Goal: Task Accomplishment & Management: Manage account settings

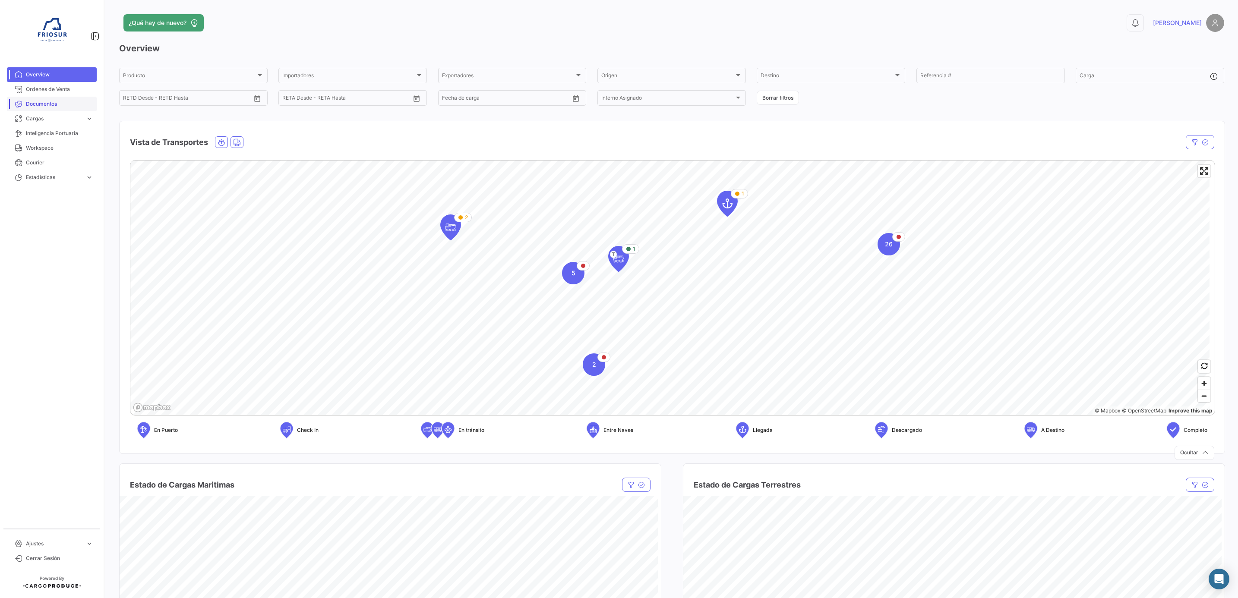
click at [47, 100] on span "Documentos" at bounding box center [59, 104] width 67 height 8
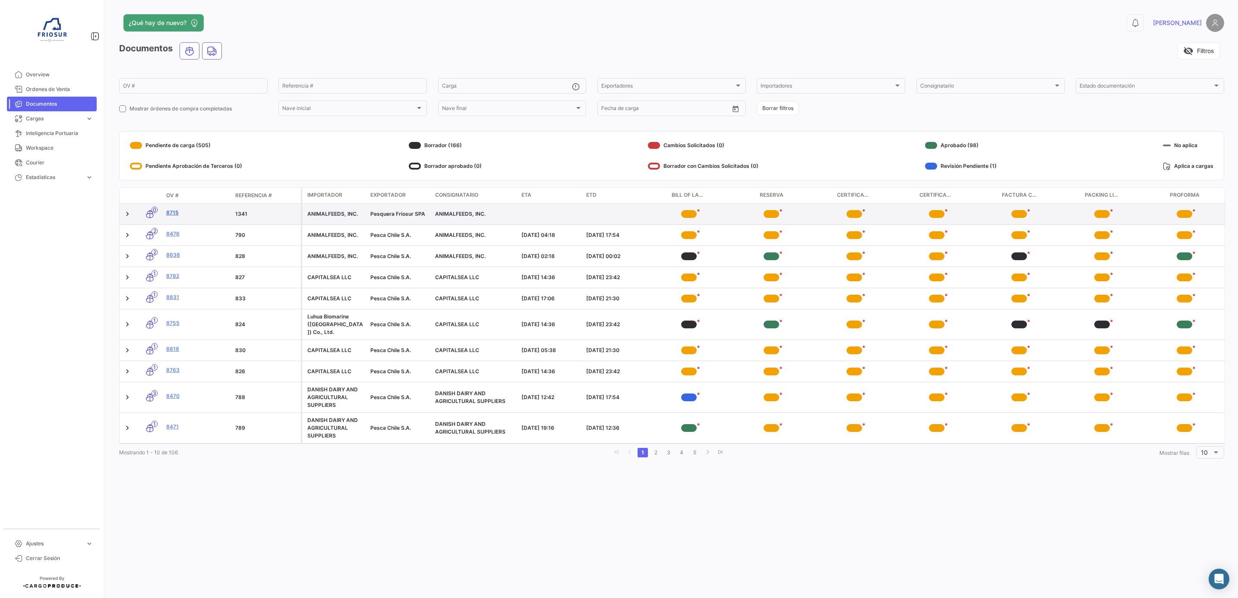
click at [173, 215] on link "8715" at bounding box center [197, 213] width 62 height 8
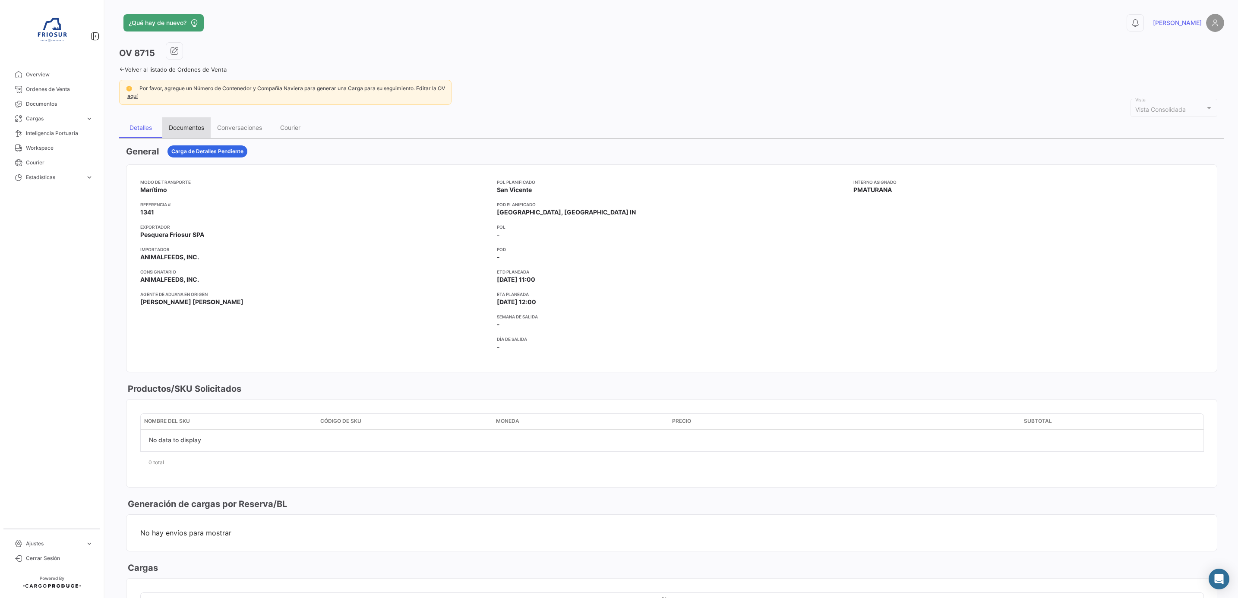
click at [200, 124] on div "Documentos" at bounding box center [186, 127] width 35 height 7
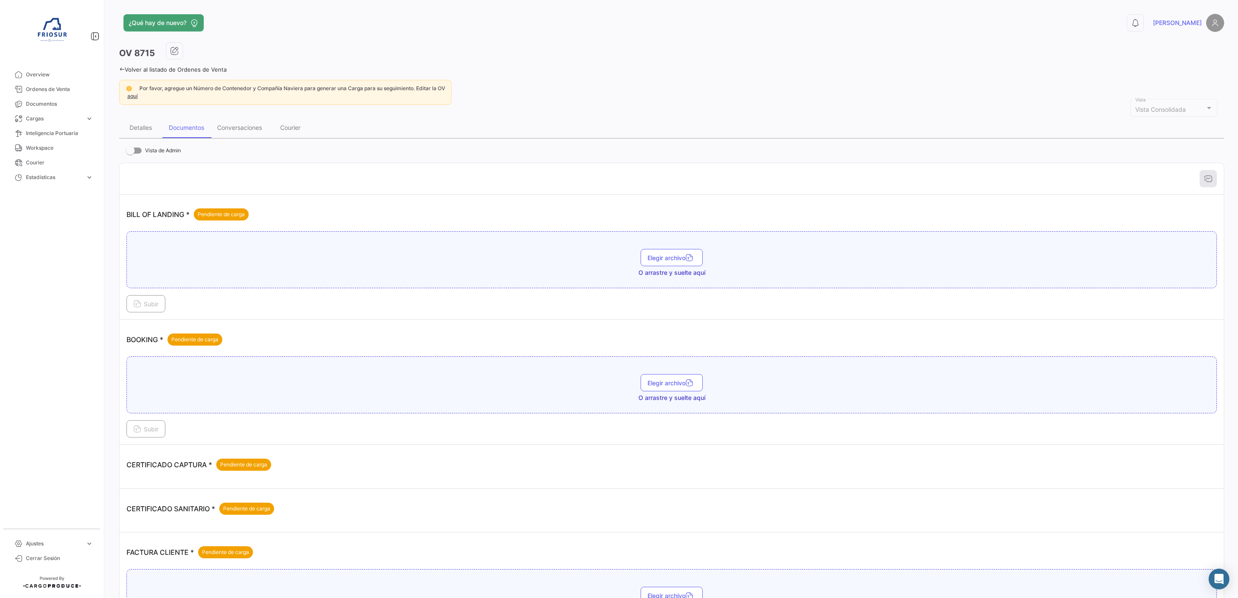
click at [132, 148] on span at bounding box center [130, 150] width 9 height 9
click at [130, 154] on input "Vista de Admin" at bounding box center [130, 154] width 0 height 0
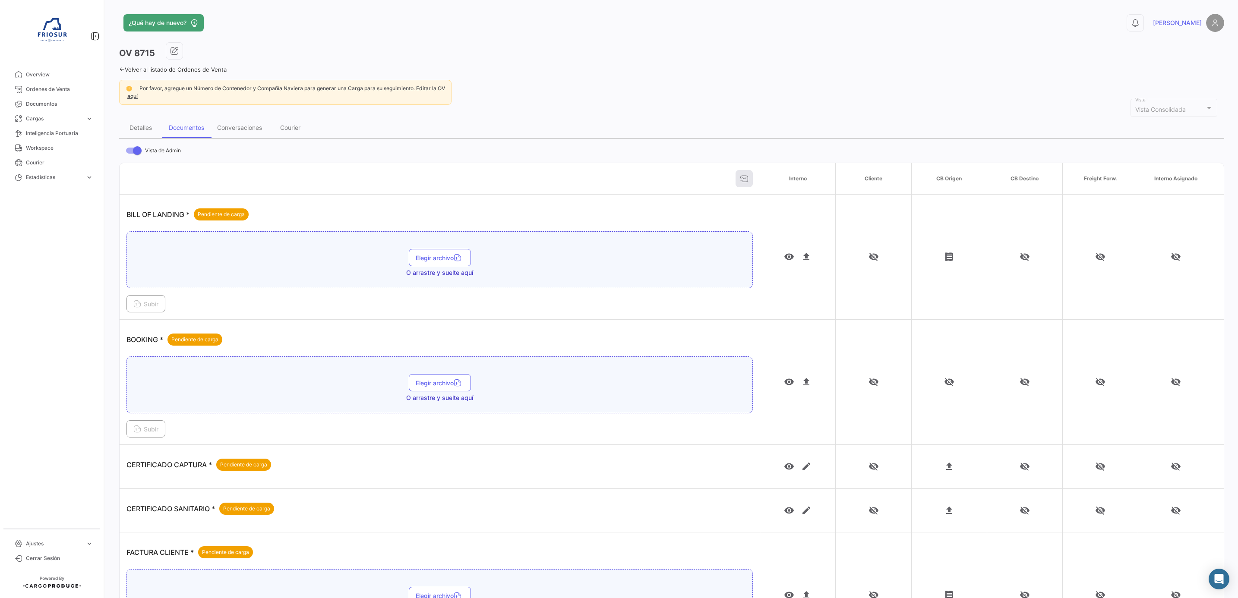
click at [132, 148] on span at bounding box center [134, 151] width 16 height 6
click at [130, 154] on input "Vista de Admin" at bounding box center [130, 154] width 0 height 0
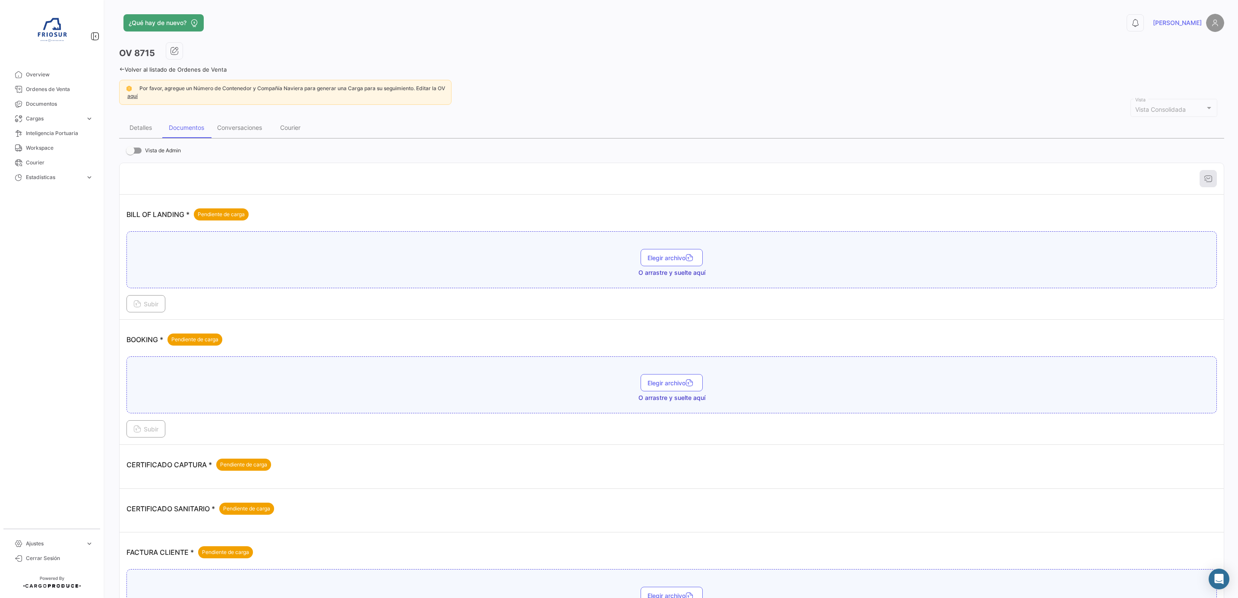
click at [132, 148] on span at bounding box center [130, 150] width 9 height 9
click at [130, 154] on input "Vista de Admin" at bounding box center [130, 154] width 0 height 0
checkbox input "true"
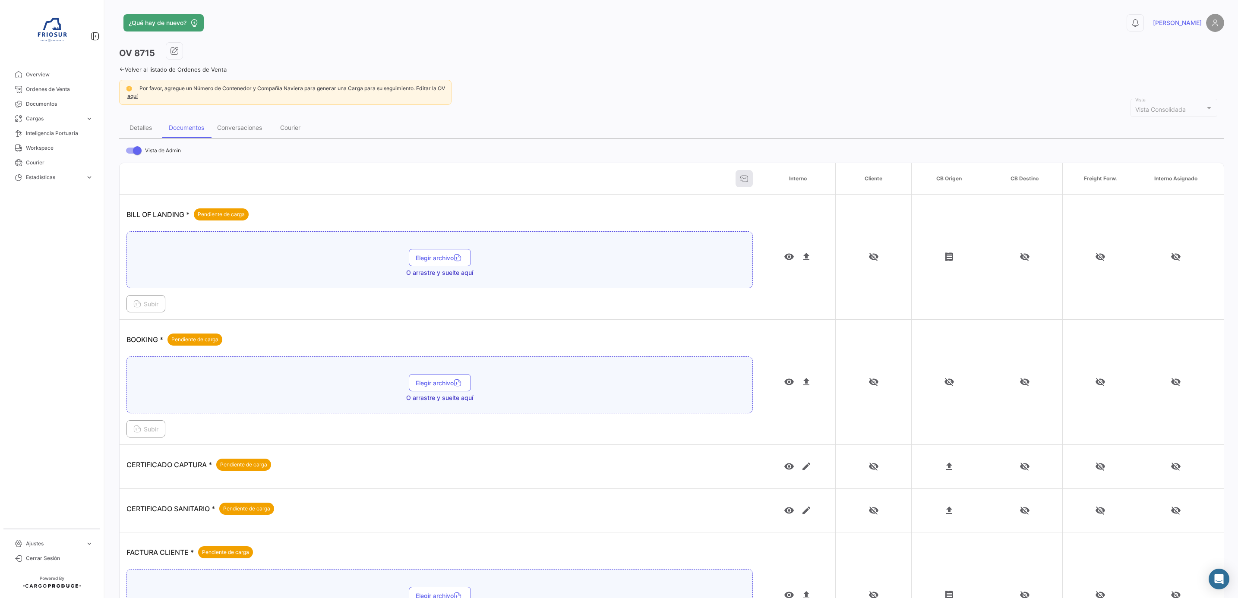
click at [264, 164] on th at bounding box center [440, 179] width 640 height 32
click at [426, 261] on span "Elegir archivo" at bounding box center [440, 257] width 48 height 7
click at [136, 309] on button "Subir" at bounding box center [145, 303] width 39 height 17
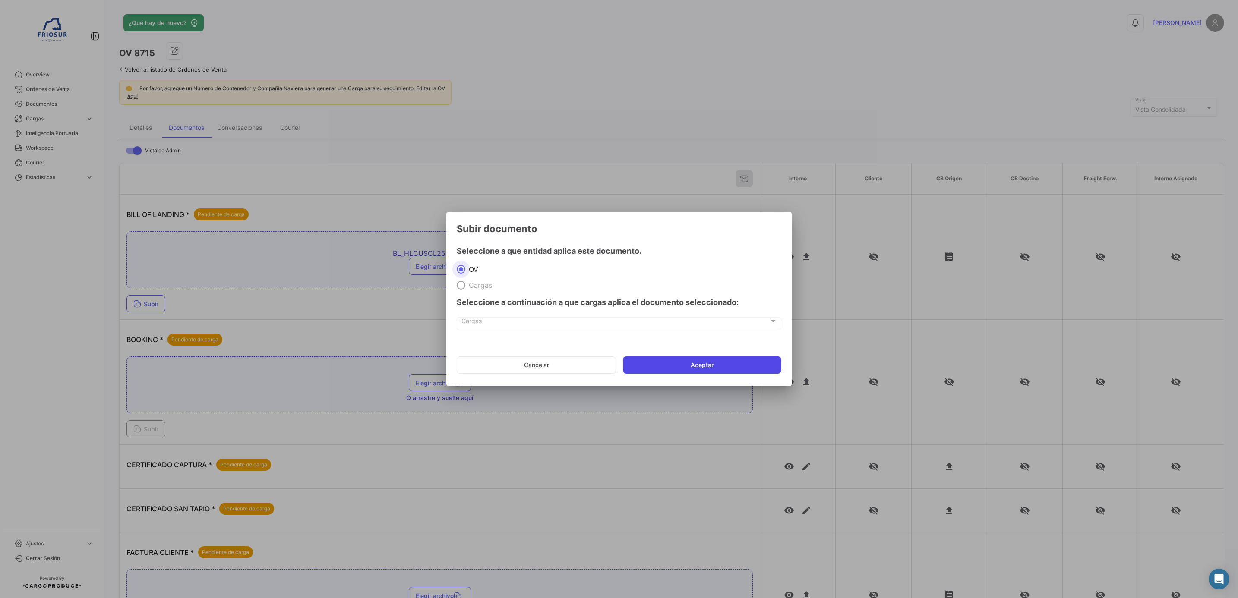
click at [660, 364] on button "Aceptar" at bounding box center [702, 364] width 158 height 17
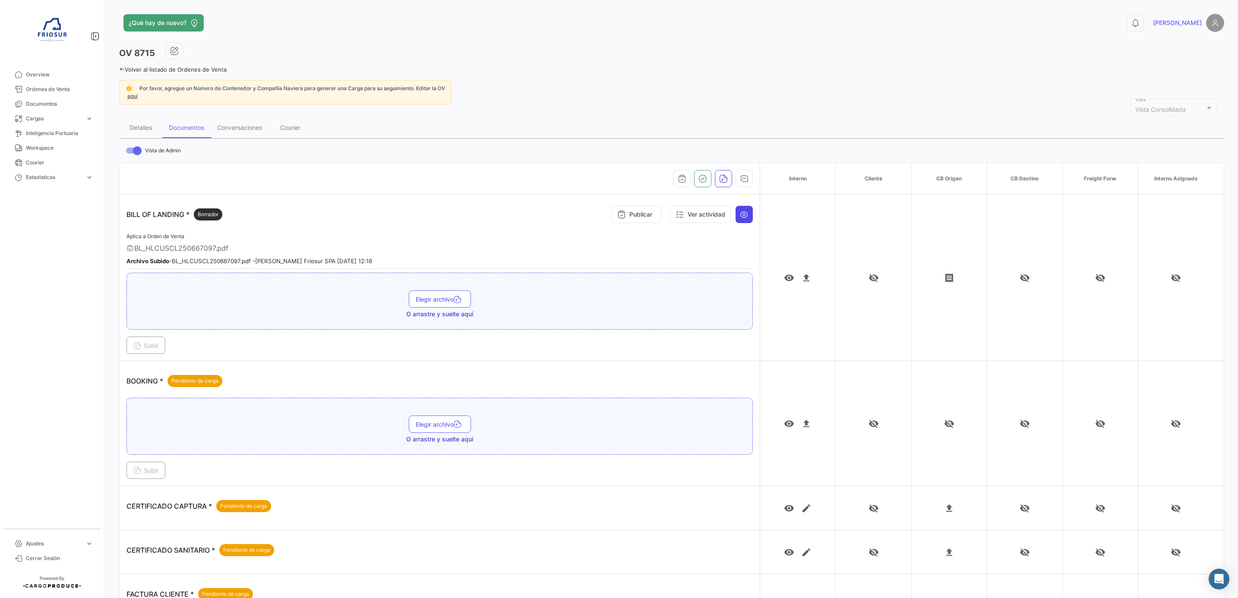
click at [740, 214] on icon at bounding box center [744, 214] width 9 height 9
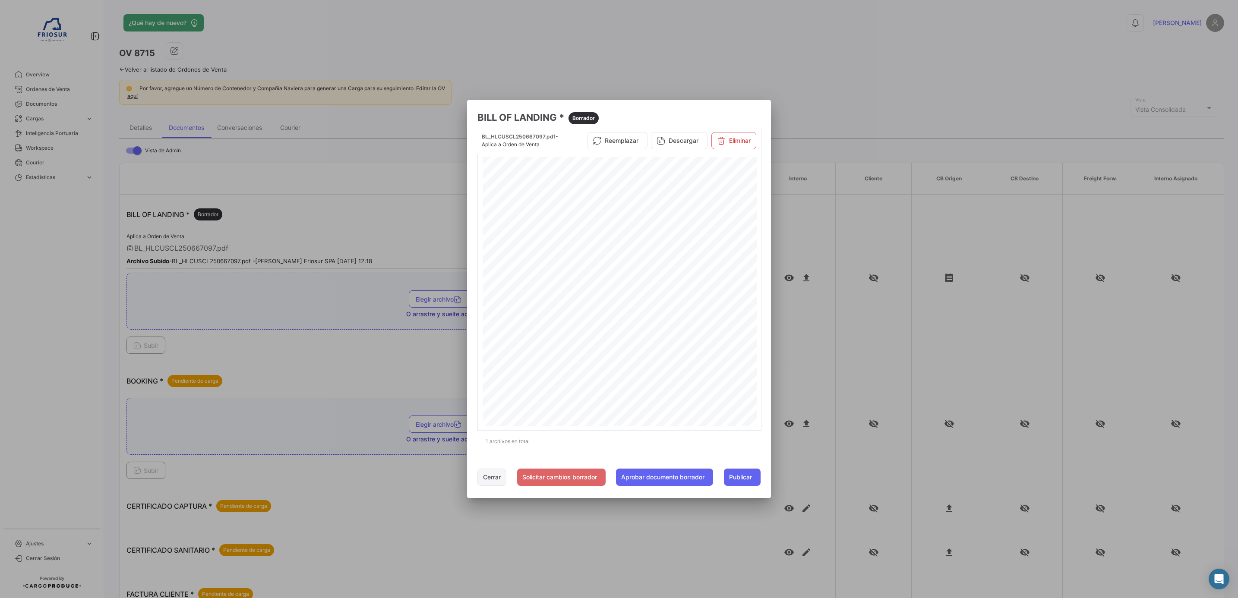
click at [500, 478] on button "Cerrar" at bounding box center [491, 477] width 29 height 17
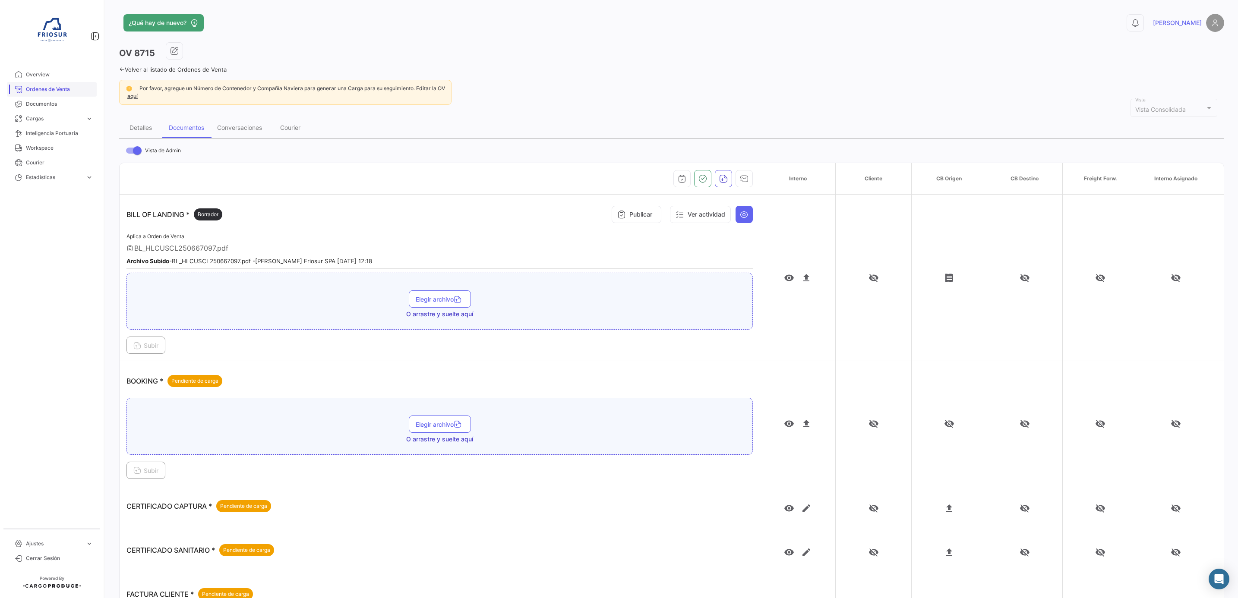
click at [53, 88] on span "Ordenes de Venta" at bounding box center [59, 89] width 67 height 8
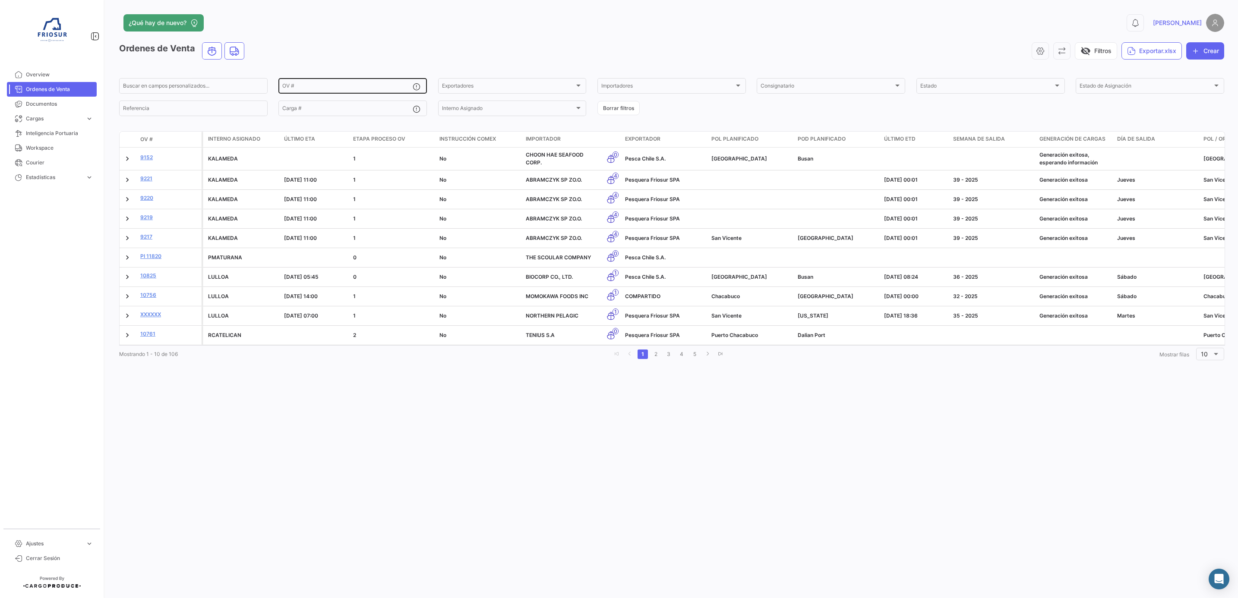
click at [306, 83] on div "OV #" at bounding box center [347, 85] width 130 height 17
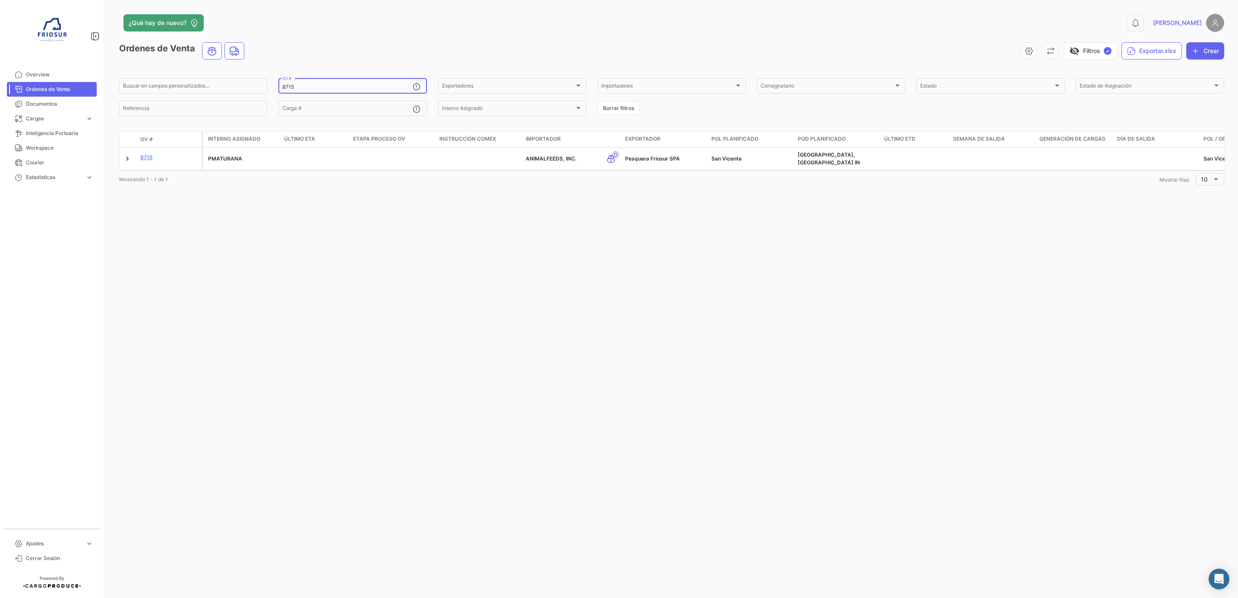
type input "8715"
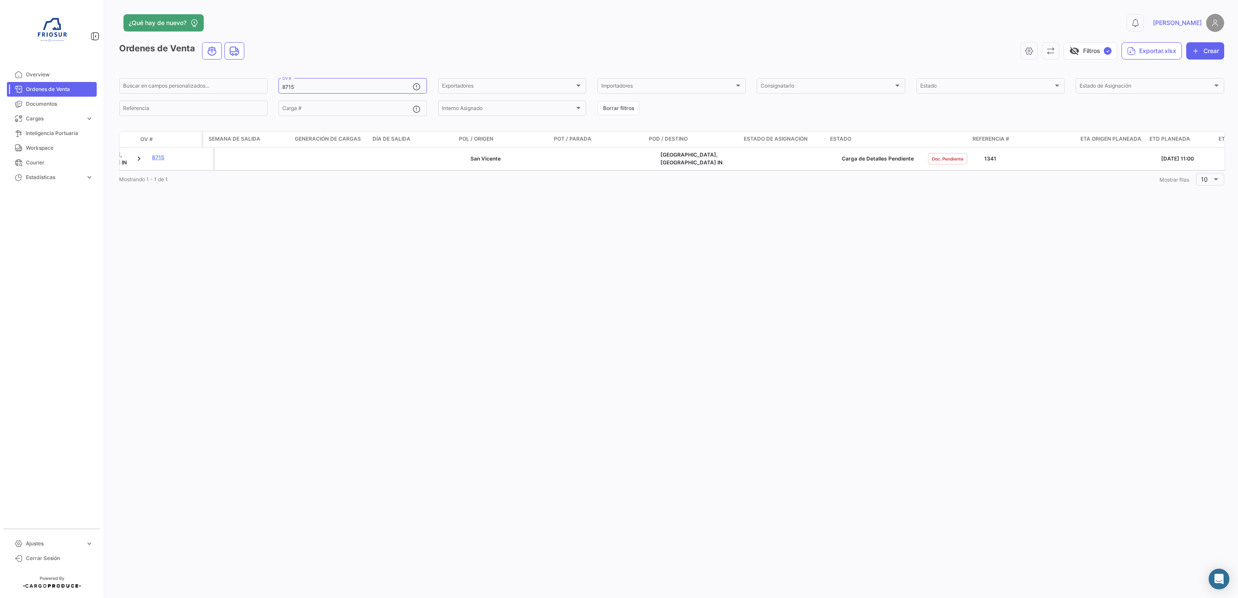
scroll to position [0, 752]
click at [670, 325] on div "¿Qué hay de nuevo? 0 [PERSON_NAME] de Venta visibility_off Filtros ✓ Exportar.x…" at bounding box center [671, 299] width 1132 height 598
click at [56, 101] on span "Documentos" at bounding box center [59, 104] width 67 height 8
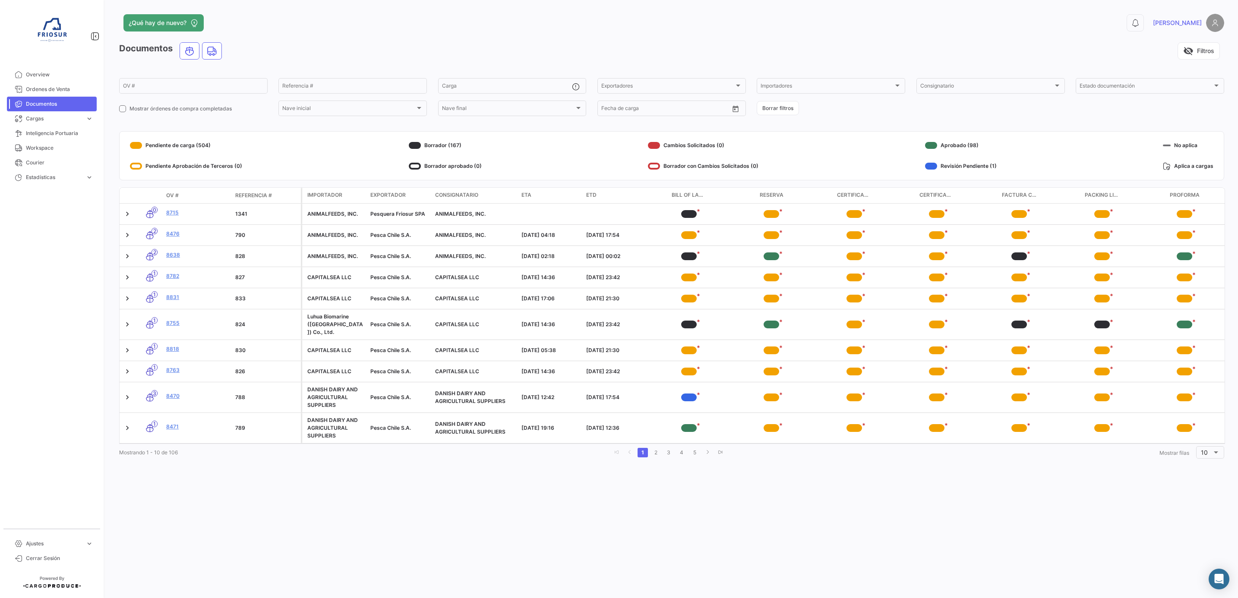
click at [633, 517] on div "¿Qué hay de nuevo? 0 Pablo Documentos visibility_off Filtros OV # Referencia # …" at bounding box center [671, 299] width 1132 height 598
click at [507, 488] on div "¿Qué hay de nuevo? 0 Pablo Documentos visibility_off Filtros OV # Referencia # …" at bounding box center [671, 299] width 1132 height 598
drag, startPoint x: 41, startPoint y: 89, endPoint x: 55, endPoint y: 101, distance: 18.4
click at [41, 89] on span "Ordenes de Venta" at bounding box center [59, 89] width 67 height 8
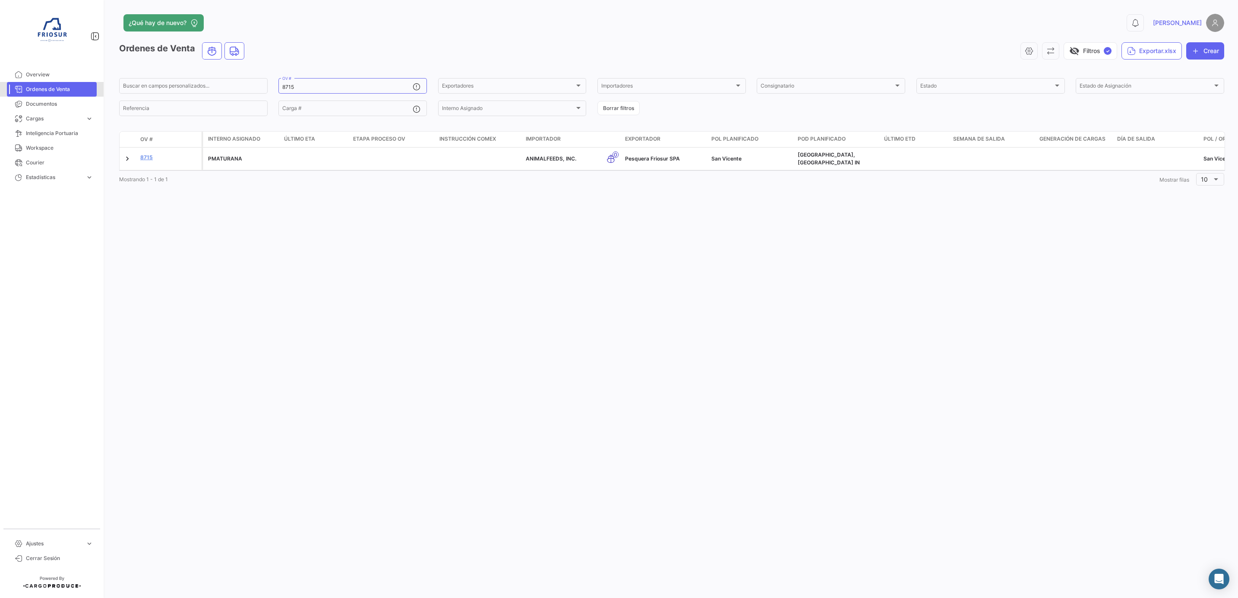
click at [61, 90] on span "Ordenes de Venta" at bounding box center [59, 89] width 67 height 8
click at [50, 107] on span "Documentos" at bounding box center [59, 104] width 67 height 8
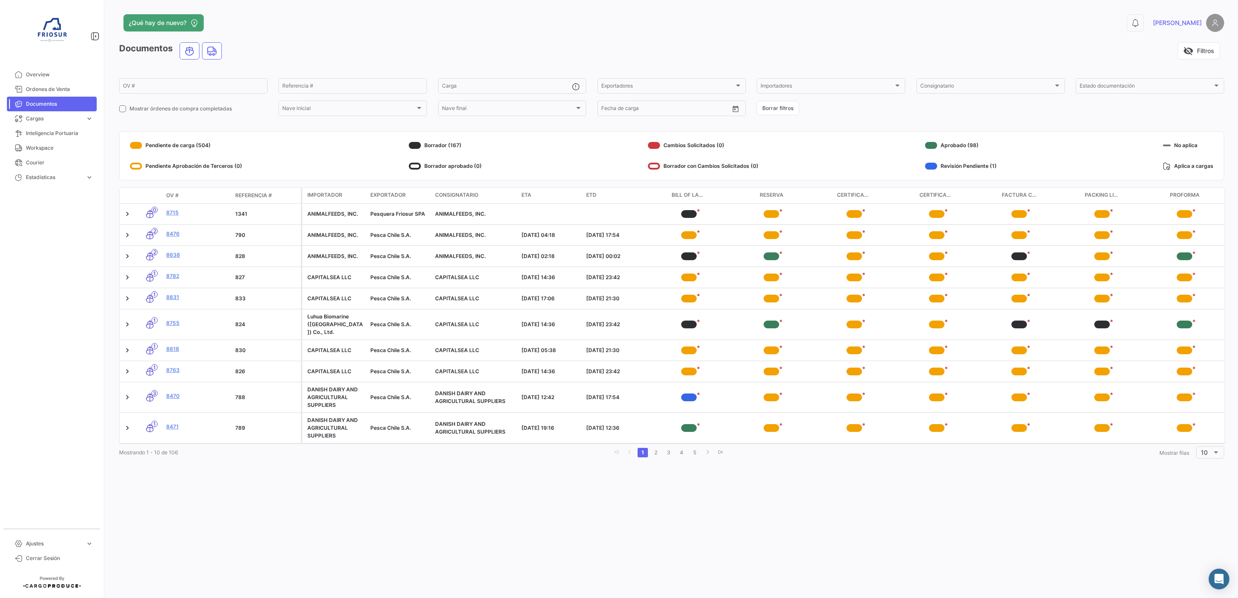
scroll to position [0, 2]
